Goal: Task Accomplishment & Management: Use online tool/utility

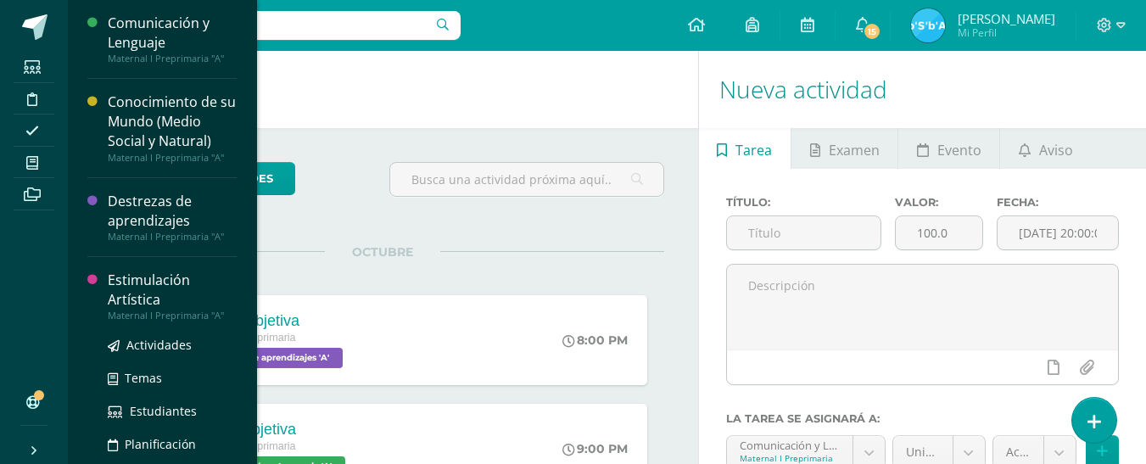
click at [132, 282] on div "Estimulación Artística" at bounding box center [172, 289] width 129 height 39
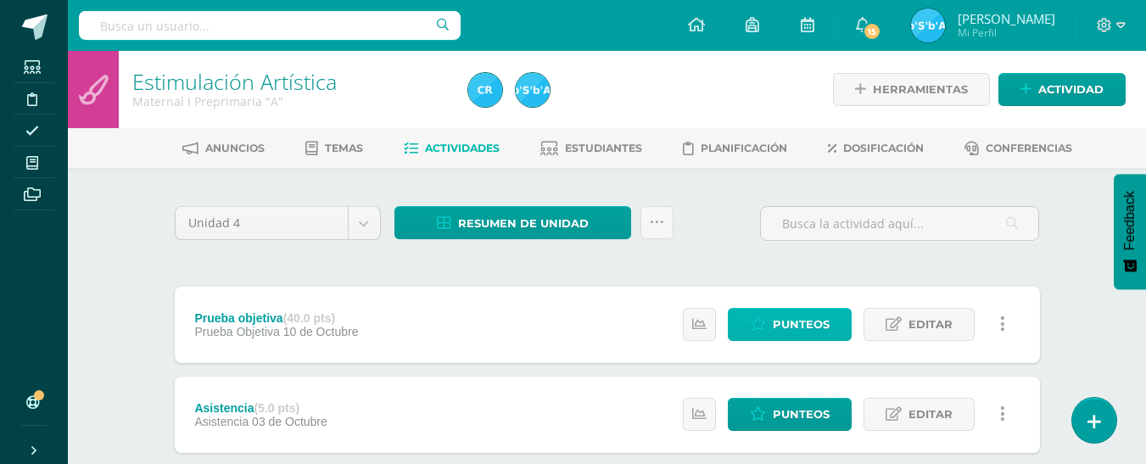
click at [795, 319] on span "Punteos" at bounding box center [800, 324] width 57 height 31
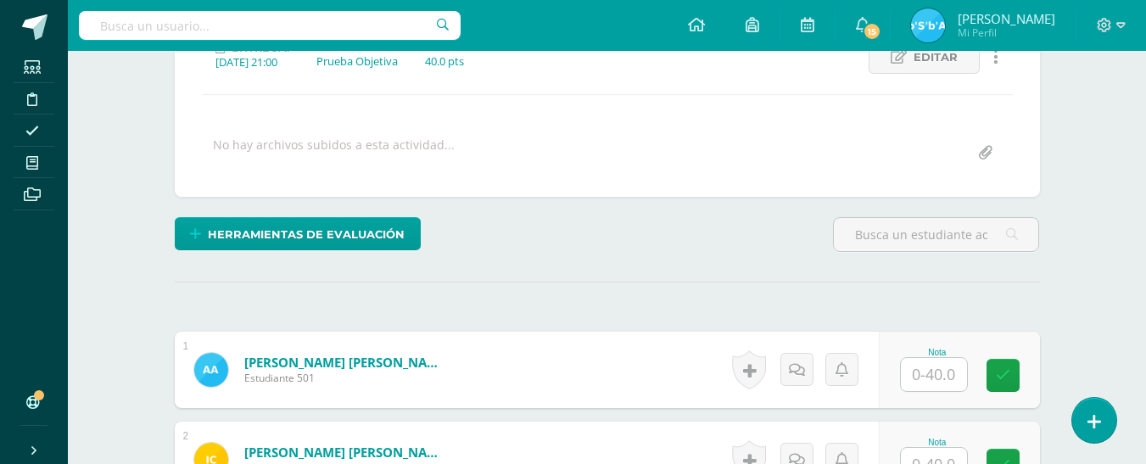
scroll to position [259, 0]
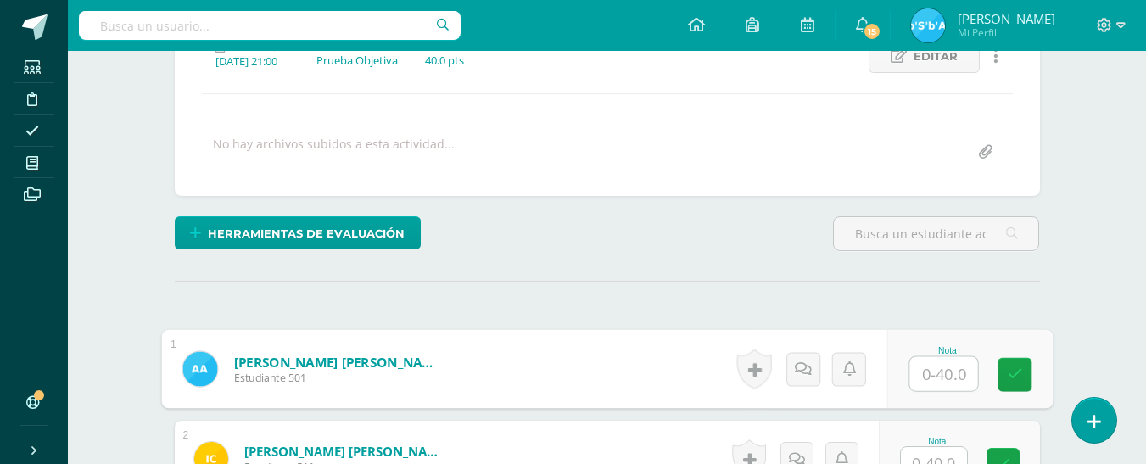
click at [949, 368] on input "text" at bounding box center [943, 374] width 68 height 34
click at [949, 368] on input "40" at bounding box center [943, 374] width 68 height 34
type input "40"
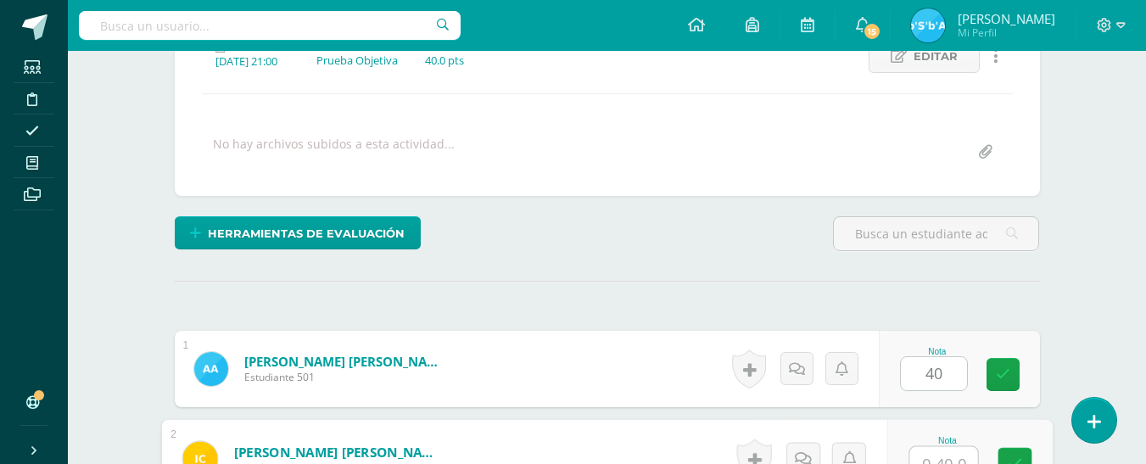
click at [951, 456] on input "text" at bounding box center [943, 464] width 68 height 34
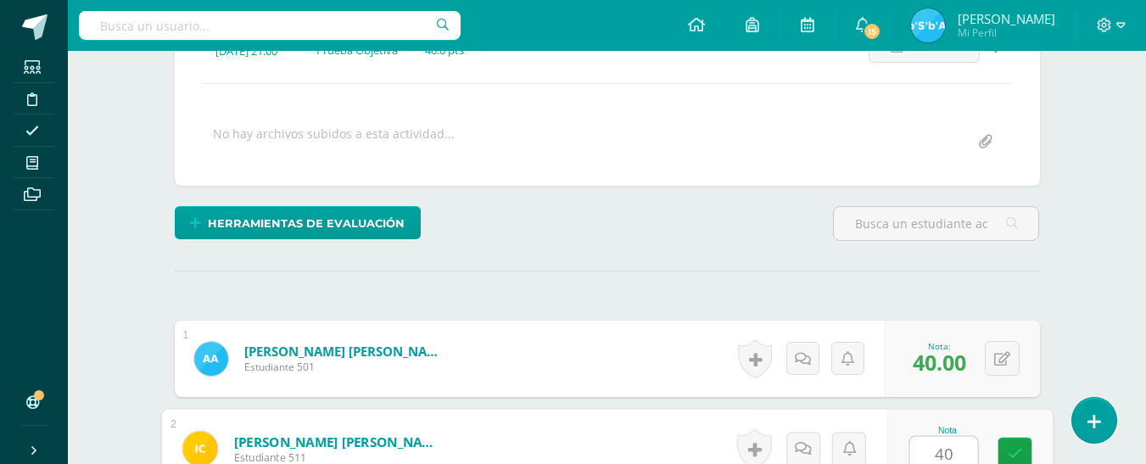
type input "40"
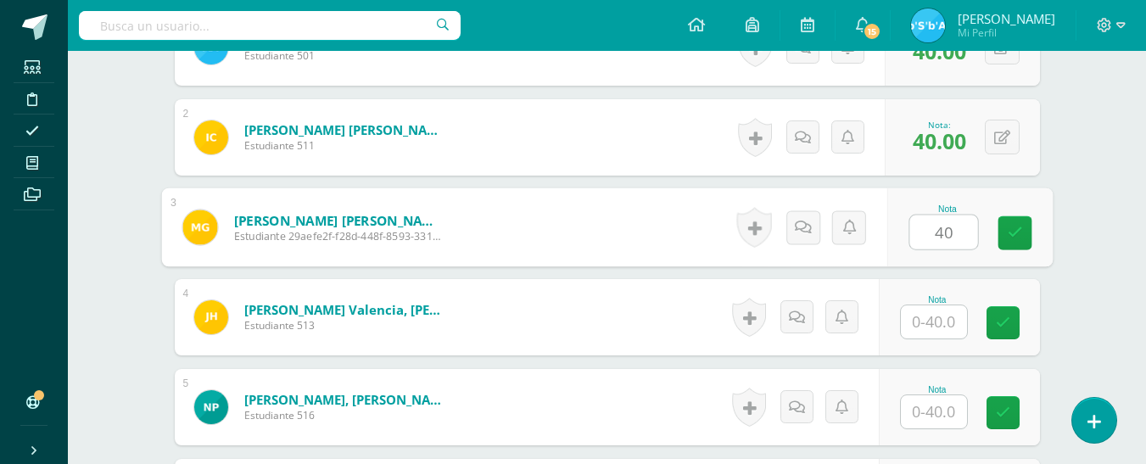
type input "40"
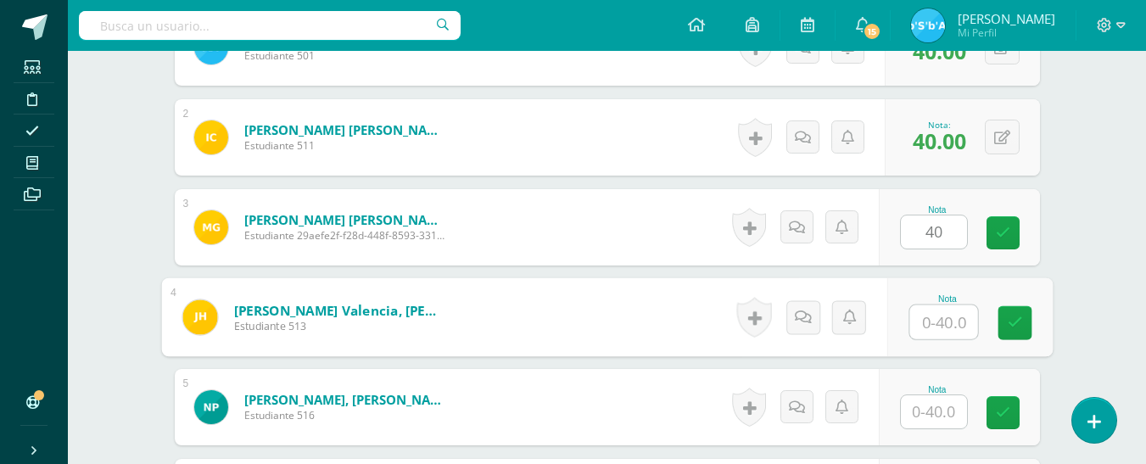
click at [950, 326] on input "text" at bounding box center [943, 322] width 68 height 34
type input "40"
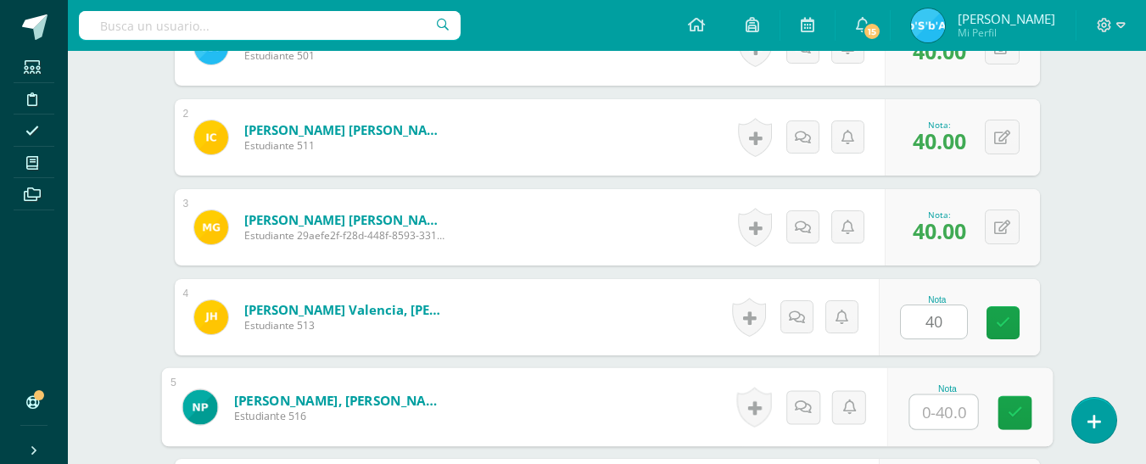
click at [956, 412] on input "text" at bounding box center [943, 412] width 68 height 34
type input "40"
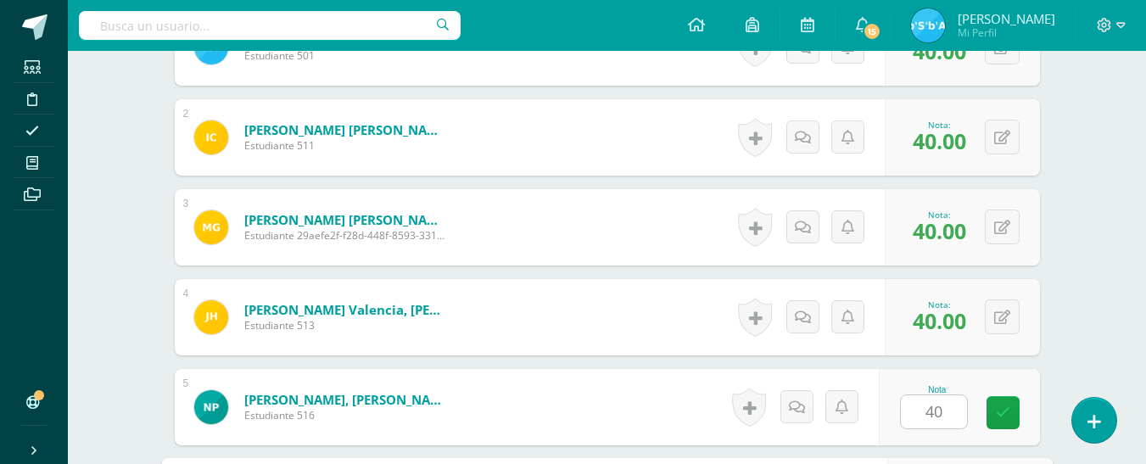
scroll to position [845, 0]
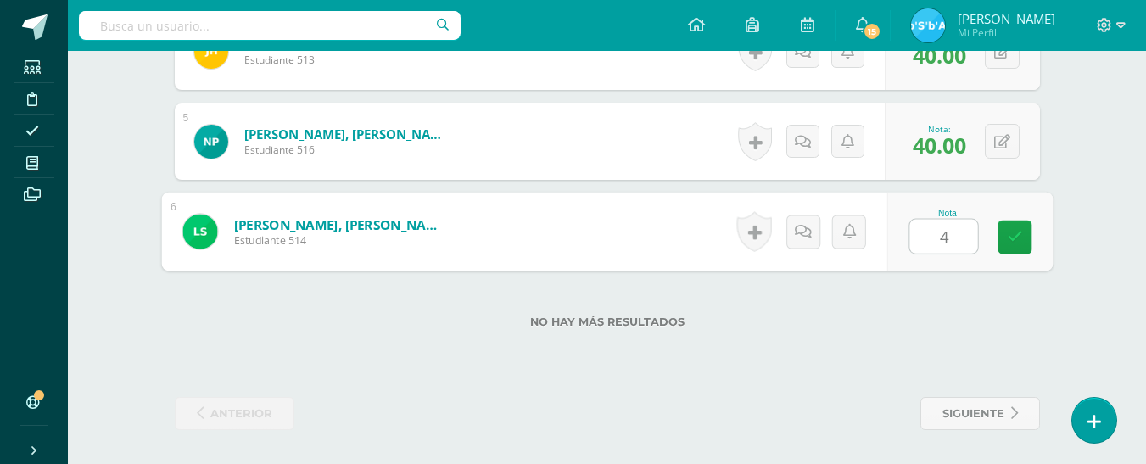
type input "40"
click at [1017, 232] on icon at bounding box center [1014, 237] width 15 height 14
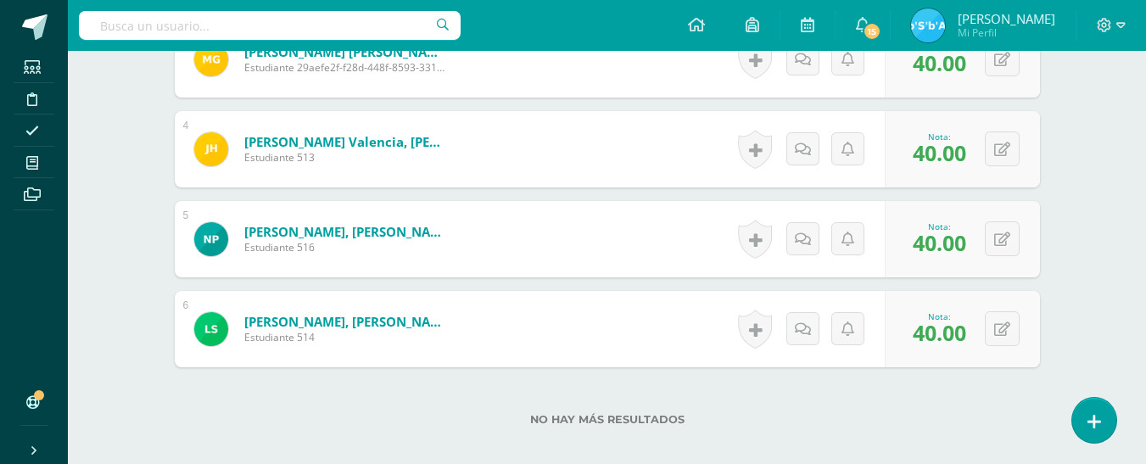
scroll to position [744, 0]
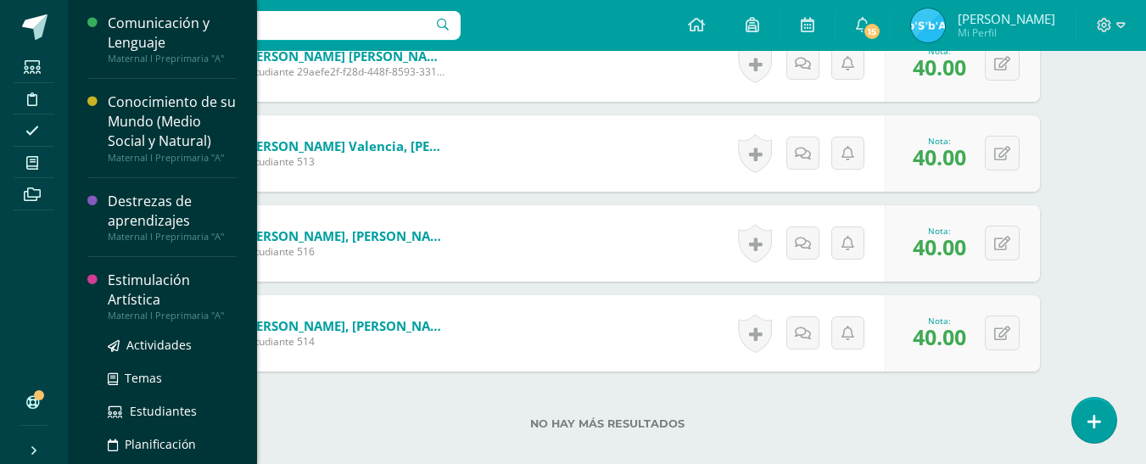
click at [125, 287] on div "Estimulación Artística" at bounding box center [172, 289] width 129 height 39
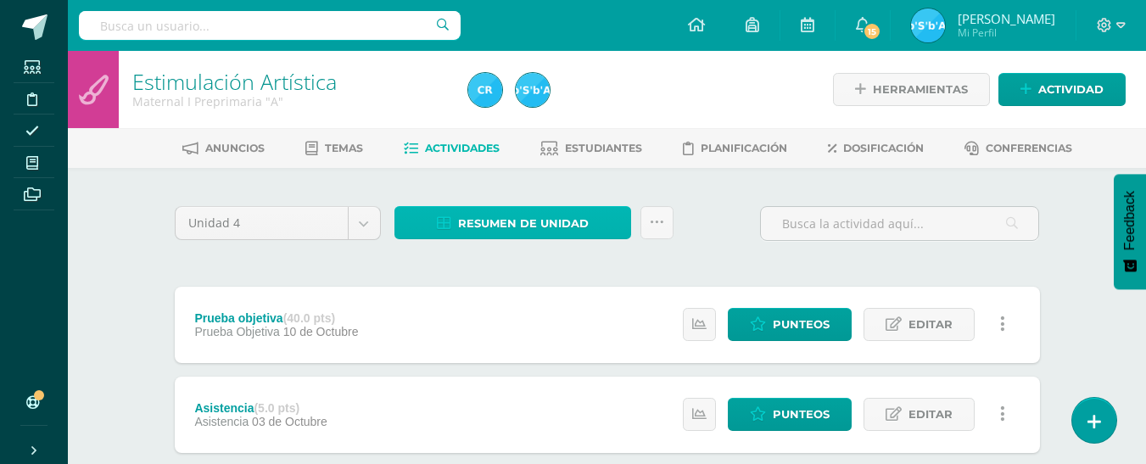
click at [482, 220] on span "Resumen de unidad" at bounding box center [523, 223] width 131 height 31
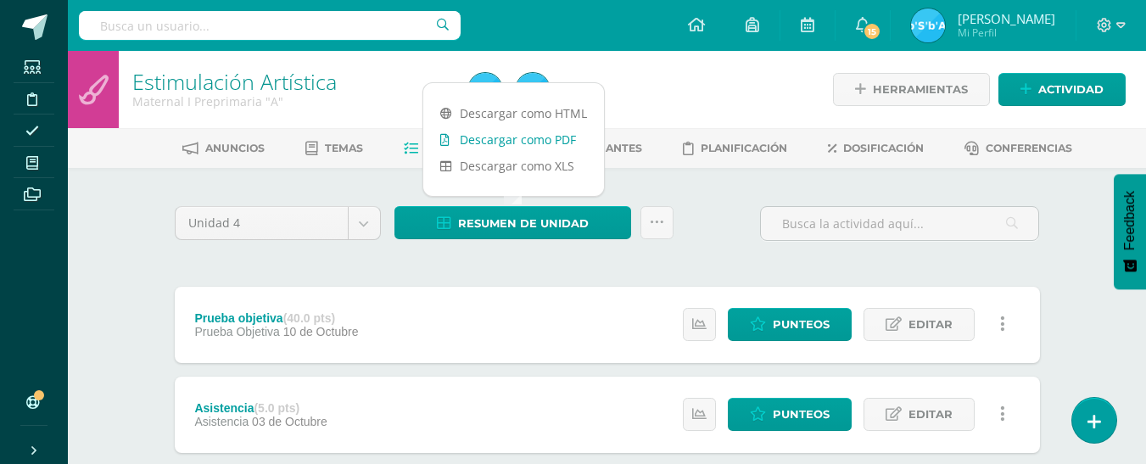
click at [526, 131] on link "Descargar como PDF" at bounding box center [513, 139] width 181 height 26
